Goal: Transaction & Acquisition: Purchase product/service

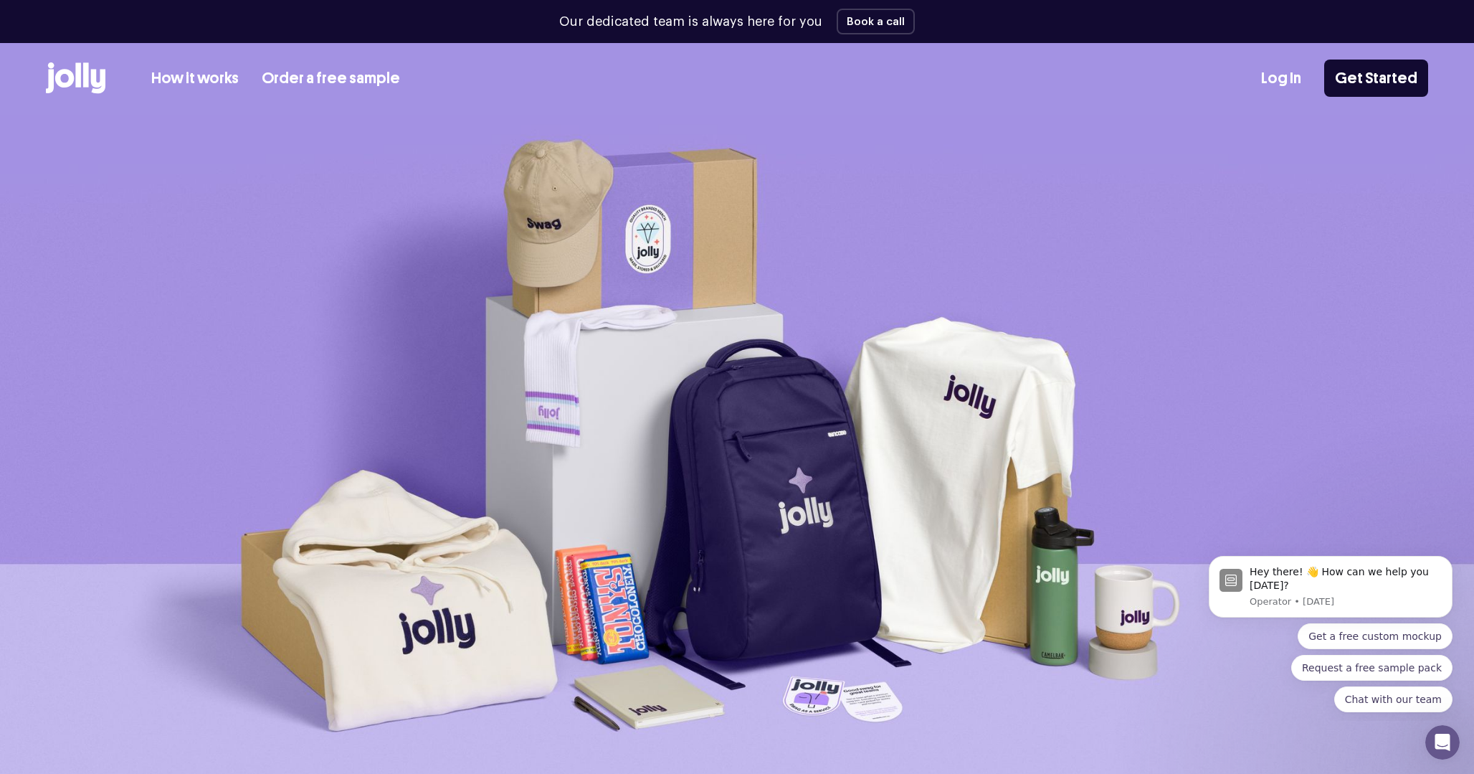
click at [207, 75] on link "How it works" at bounding box center [194, 79] width 87 height 24
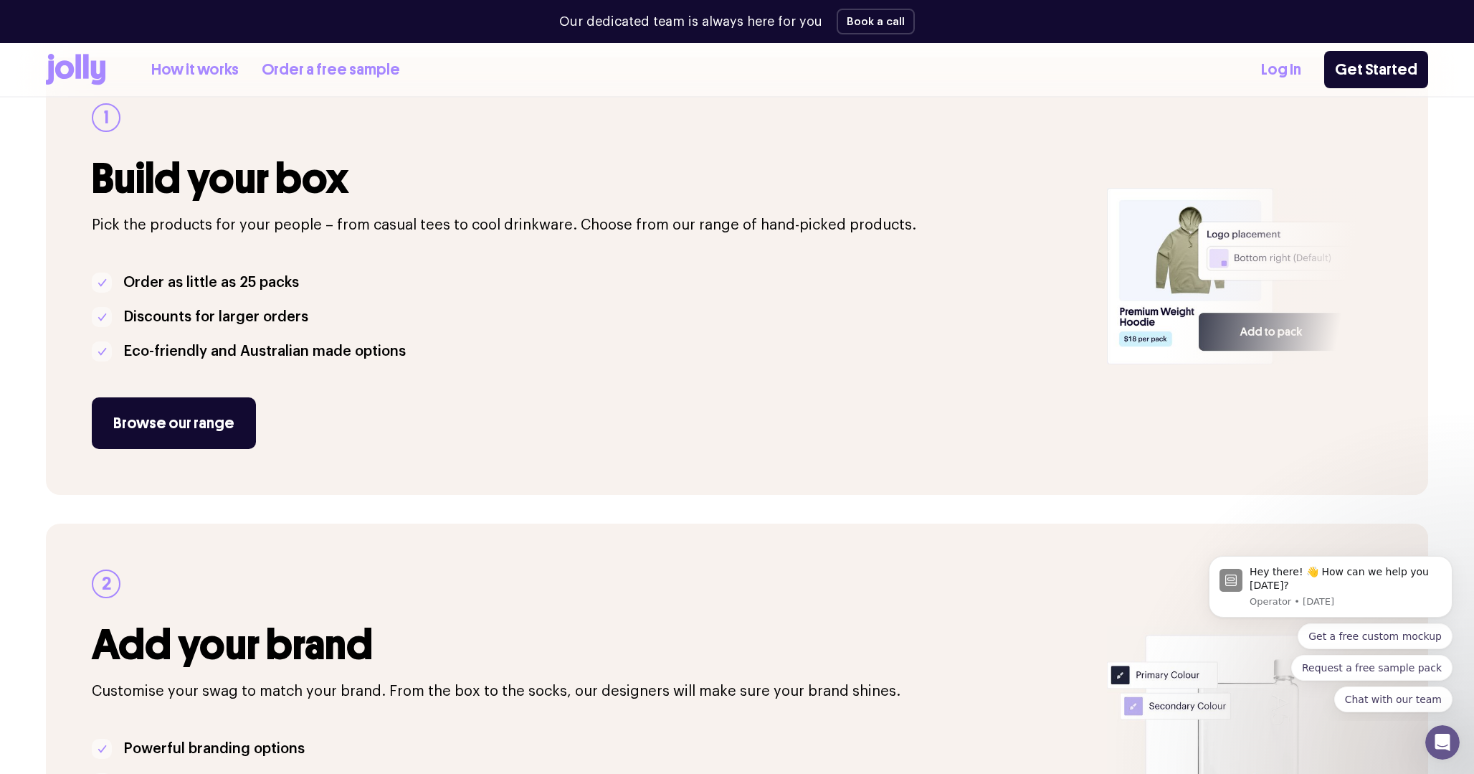
scroll to position [224, 0]
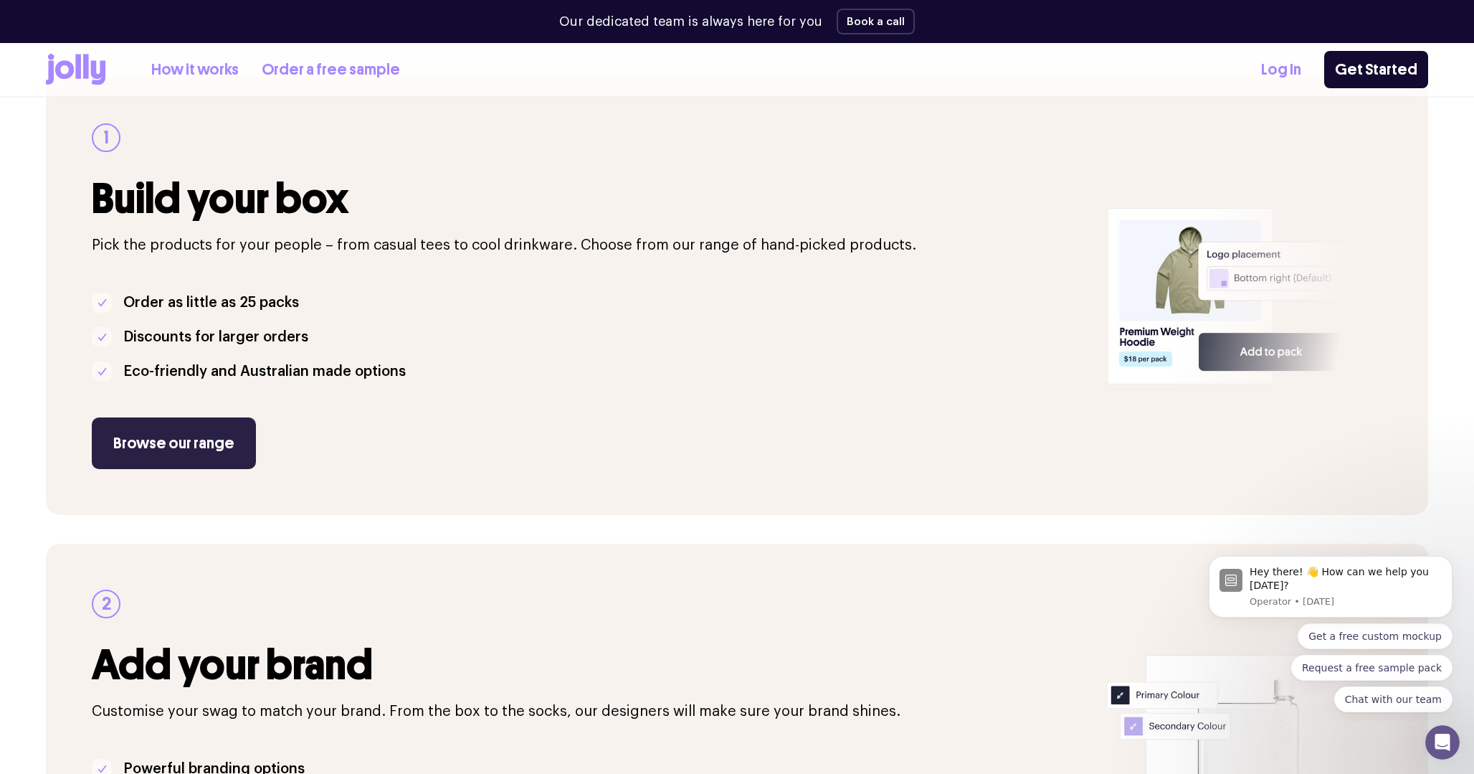
click at [168, 462] on link "Browse our range" at bounding box center [174, 443] width 164 height 52
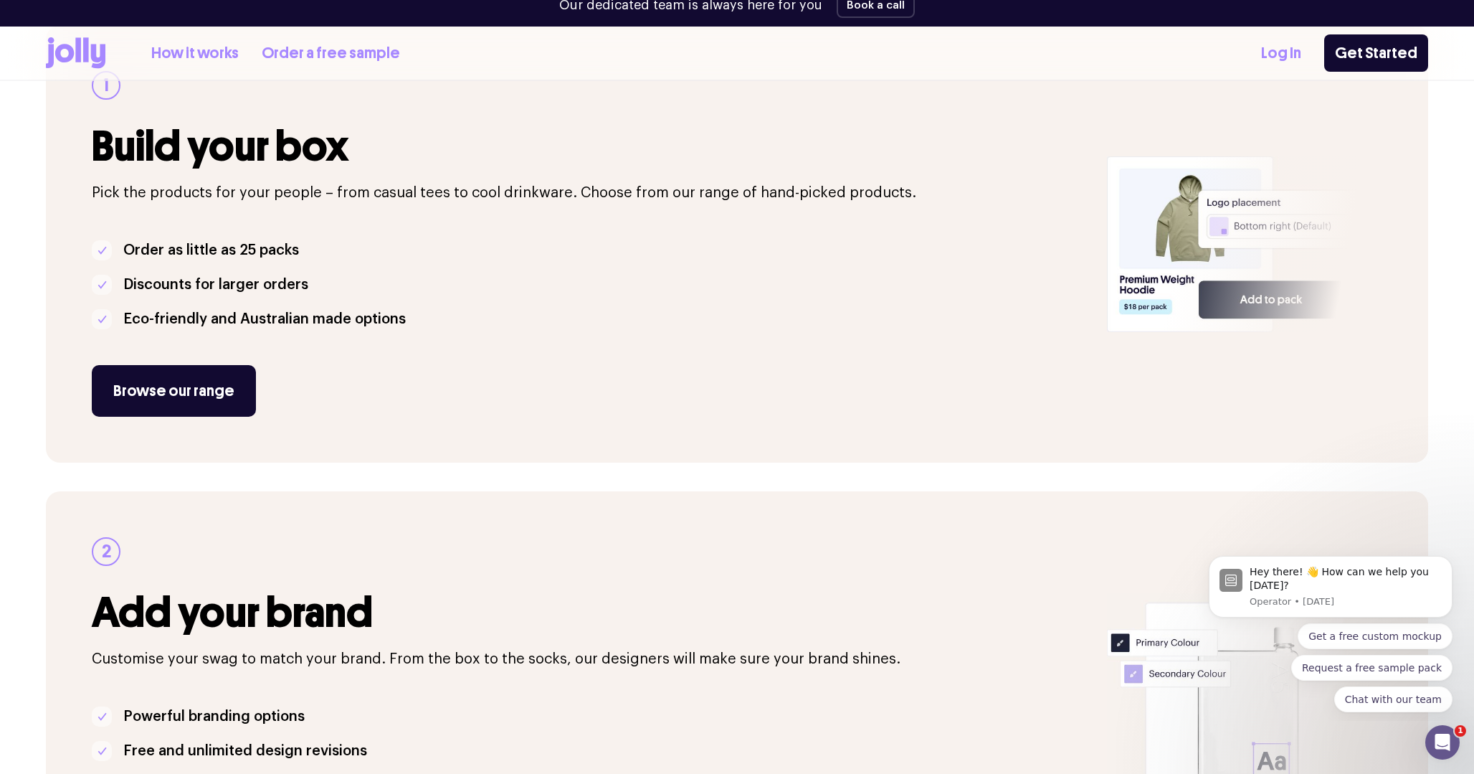
scroll to position [267, 0]
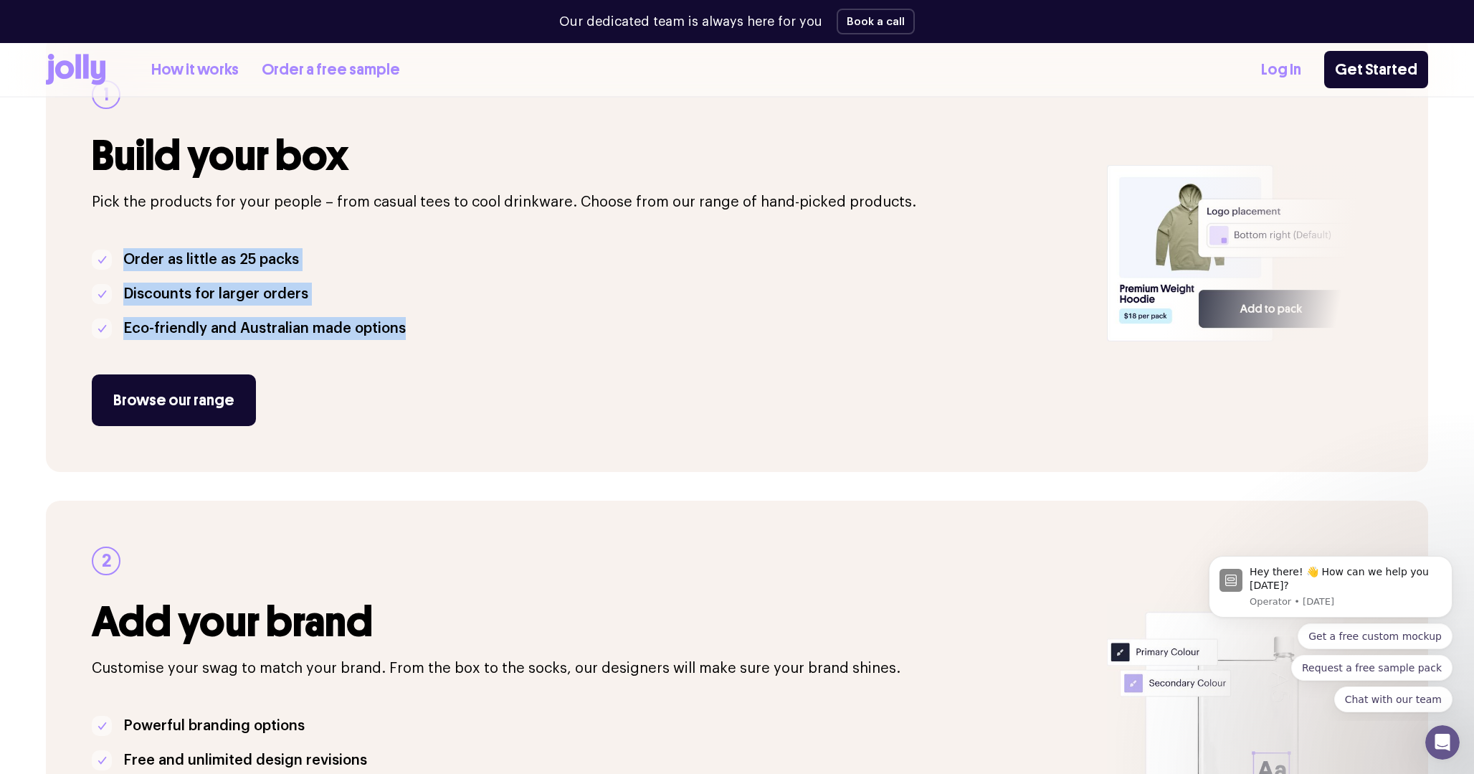
drag, startPoint x: 424, startPoint y: 333, endPoint x: 123, endPoint y: 248, distance: 313.0
click at [123, 248] on ul "Order as little as 25 packs Discounts for larger orders Eco-friendly and Austra…" at bounding box center [591, 294] width 998 height 92
copy ul "Order as little as 25 packs Discounts for larger orders Eco-friendly and Austra…"
click at [221, 412] on link "Browse our range" at bounding box center [174, 400] width 164 height 52
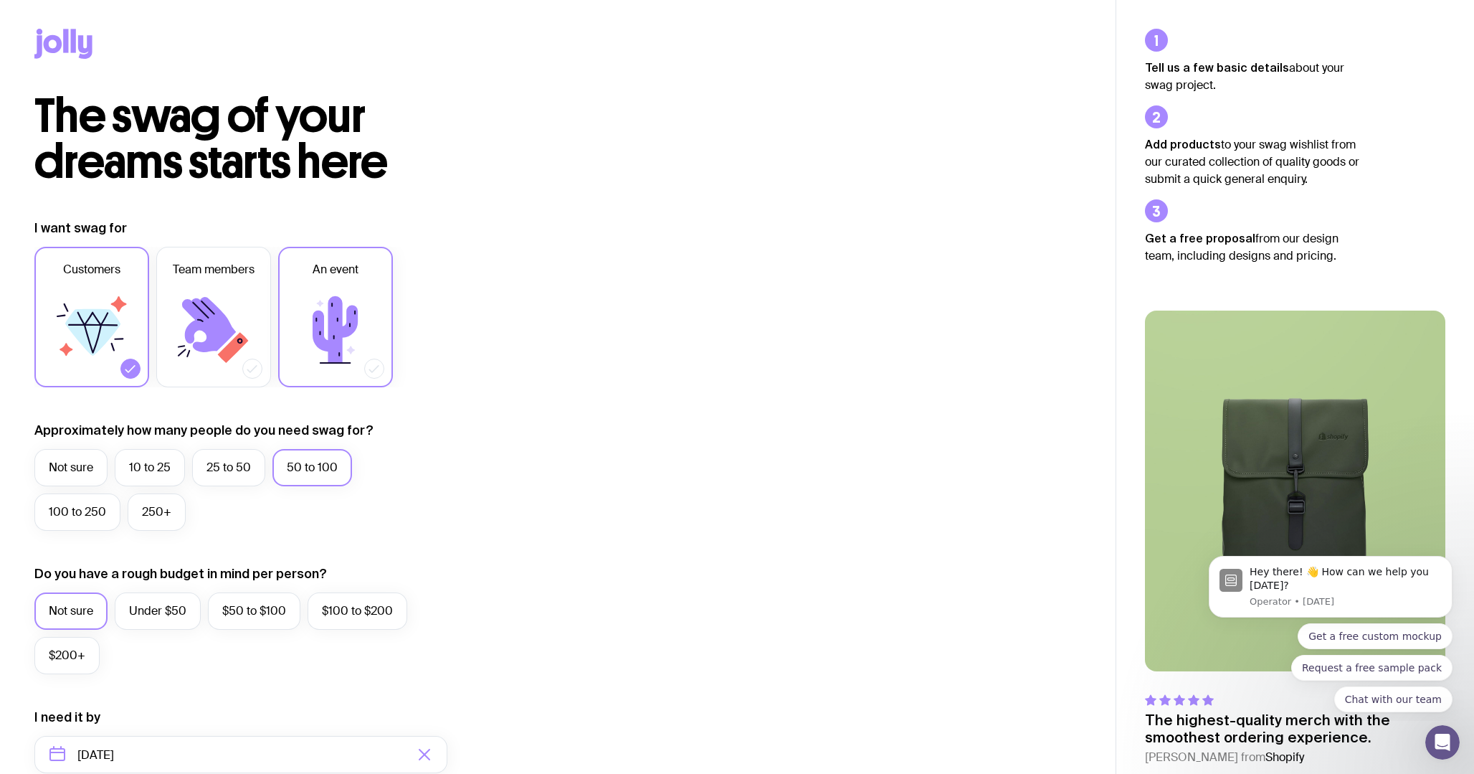
click at [335, 277] on span "An event" at bounding box center [336, 269] width 46 height 17
click at [0, 0] on input "An event" at bounding box center [0, 0] width 0 height 0
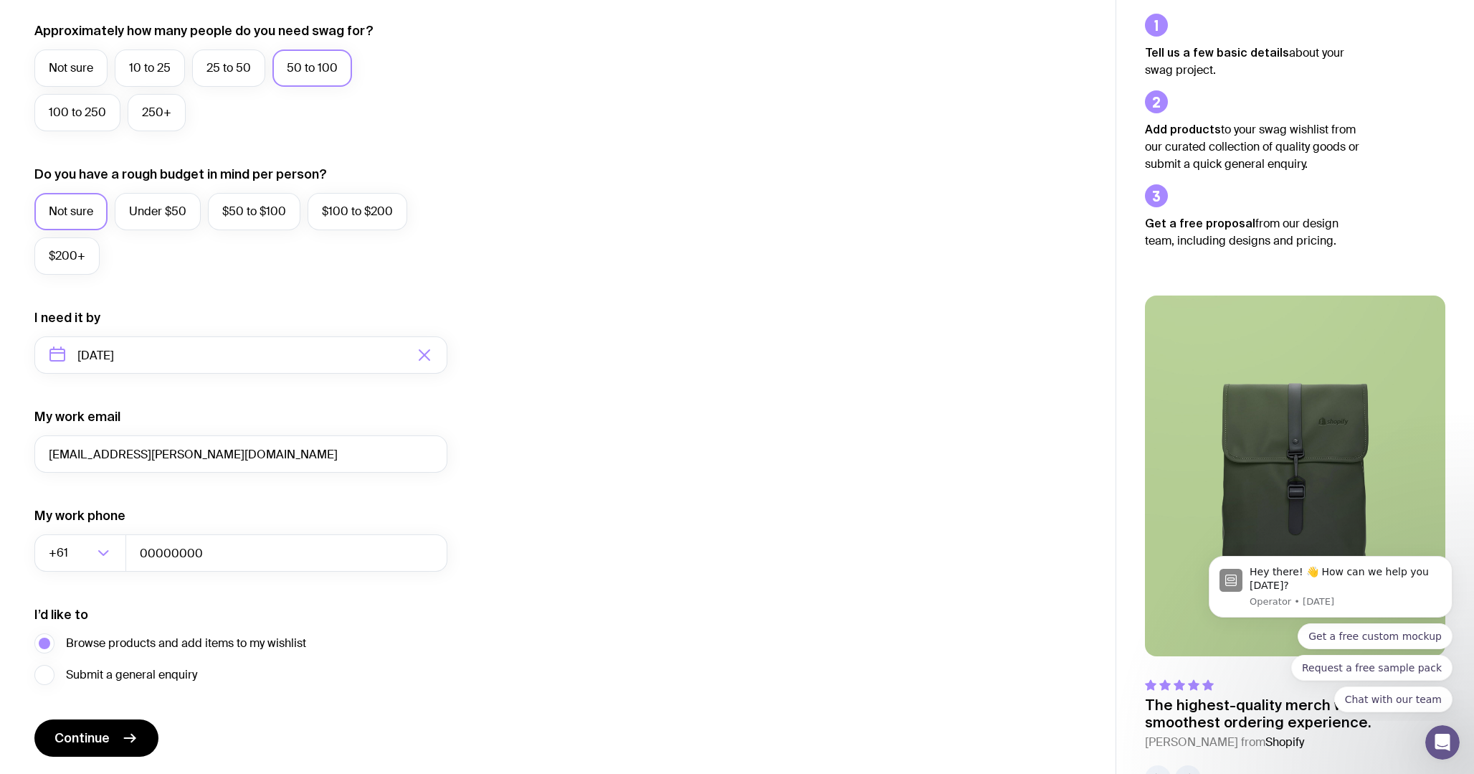
scroll to position [445, 0]
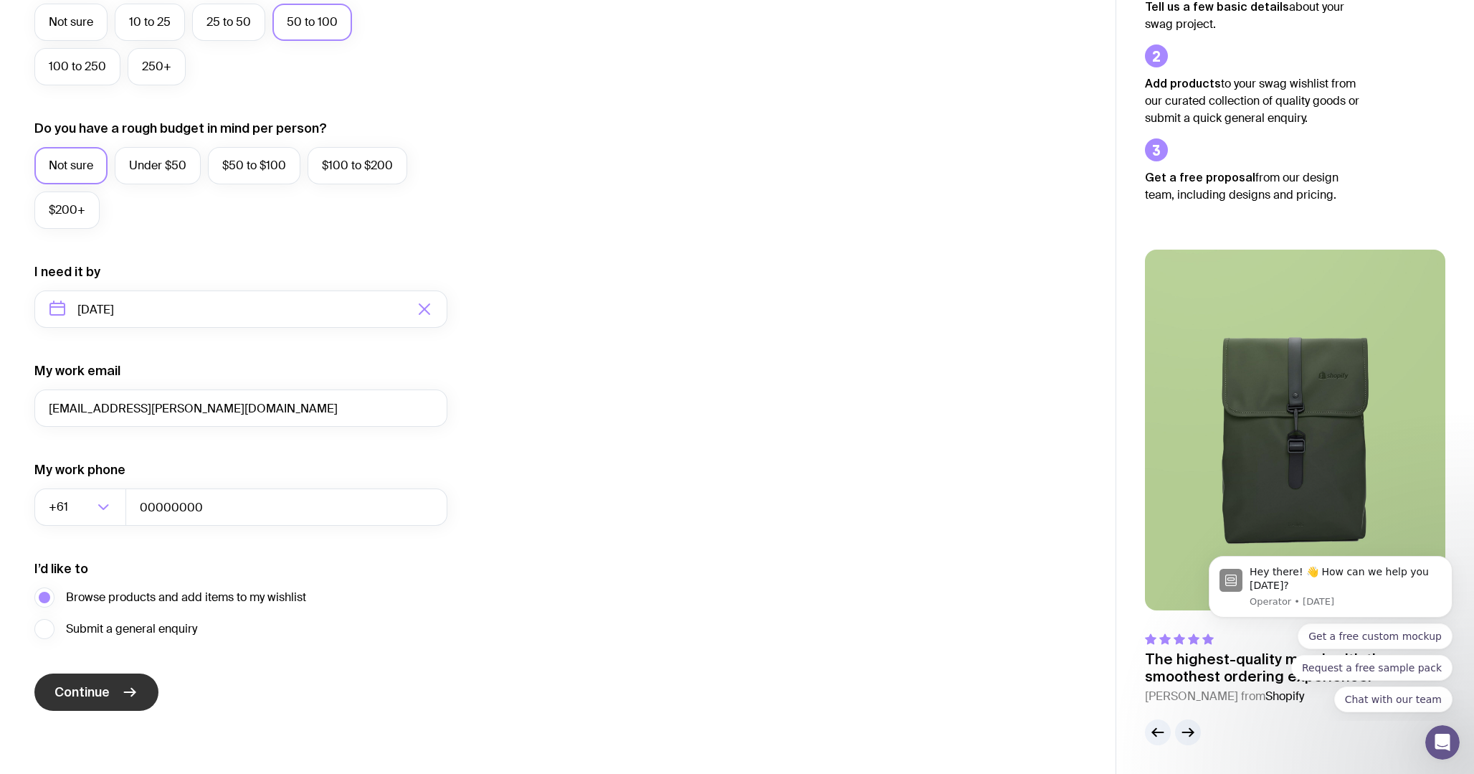
click at [96, 688] on span "Continue" at bounding box center [81, 691] width 55 height 17
